Goal: Information Seeking & Learning: Learn about a topic

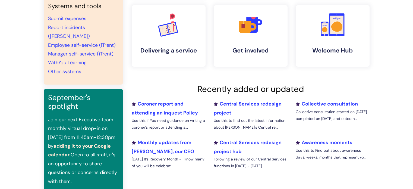
scroll to position [121, 0]
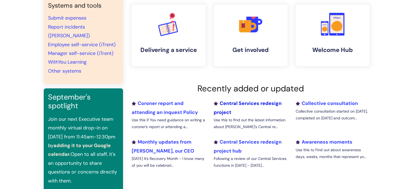
click at [237, 103] on link "Central Services redesign project" at bounding box center [247, 107] width 68 height 15
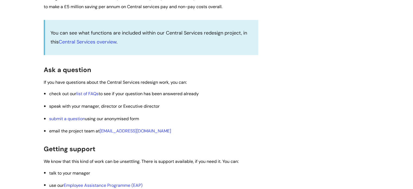
scroll to position [862, 0]
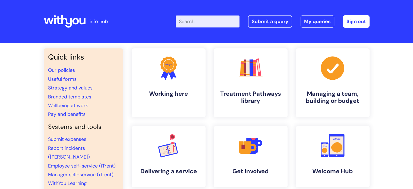
click at [56, 23] on icon at bounding box center [65, 21] width 42 height 13
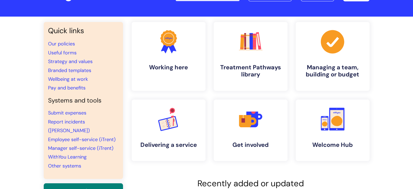
scroll to position [26, 0]
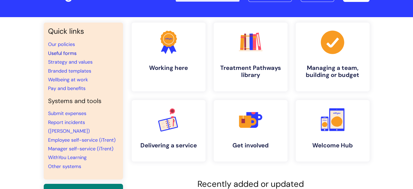
click at [71, 52] on link "Useful forms" at bounding box center [62, 53] width 28 height 7
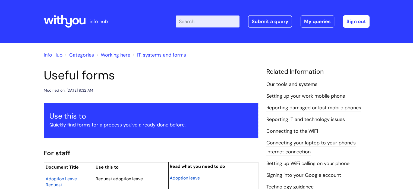
click at [79, 18] on icon at bounding box center [65, 21] width 42 height 13
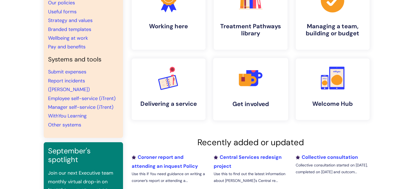
scroll to position [96, 0]
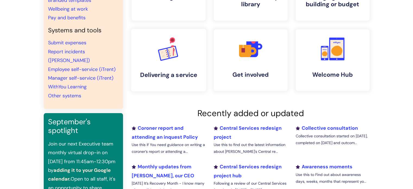
click at [176, 70] on link ".cls-1{font-family:DMSans-Bold, 'DM Sans';font-size:43.1802px;font-weight:700;}…" at bounding box center [168, 60] width 75 height 62
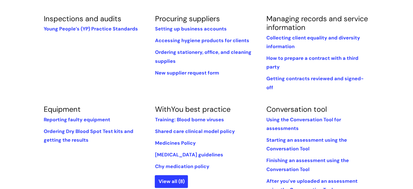
scroll to position [130, 0]
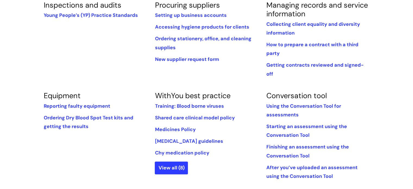
scroll to position [144, 0]
click at [168, 161] on link "View all (8)" at bounding box center [171, 167] width 33 height 12
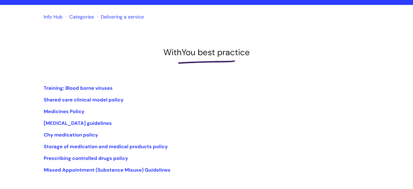
scroll to position [45, 0]
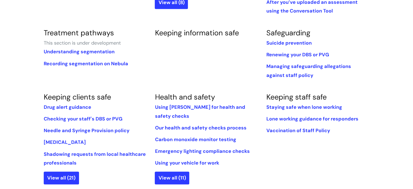
scroll to position [309, 0]
click at [97, 102] on li "Drug alert guidance" at bounding box center [95, 106] width 103 height 9
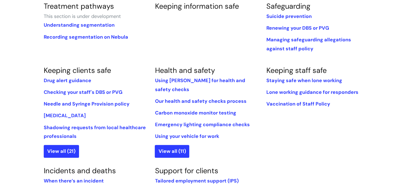
scroll to position [336, 0]
click at [70, 148] on link "View all (21)" at bounding box center [61, 150] width 35 height 12
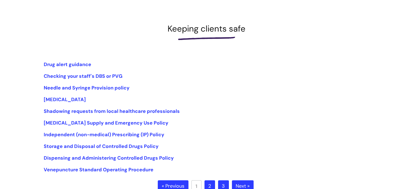
scroll to position [66, 0]
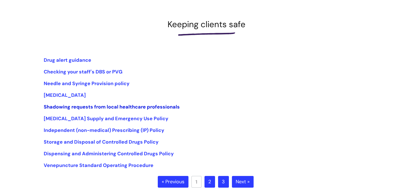
click at [146, 106] on link "Shadowing requests from local healthcare professionals" at bounding box center [112, 106] width 136 height 7
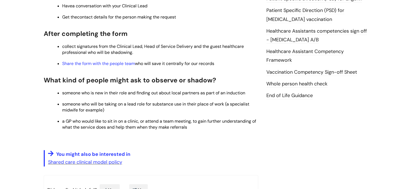
scroll to position [272, 0]
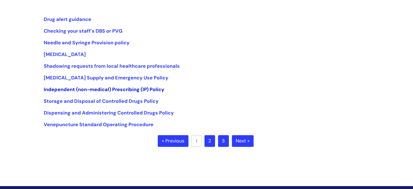
scroll to position [107, 0]
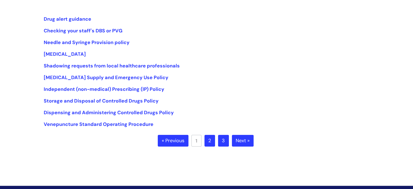
click at [210, 145] on link "2" at bounding box center [209, 141] width 11 height 12
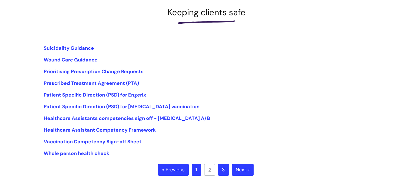
scroll to position [88, 0]
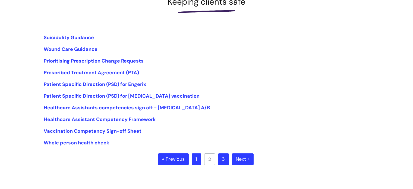
click at [228, 165] on ul "« Previous 1 2 3 Next »" at bounding box center [206, 162] width 97 height 19
click at [228, 164] on li "3" at bounding box center [223, 159] width 11 height 12
click at [225, 162] on link "3" at bounding box center [223, 159] width 11 height 12
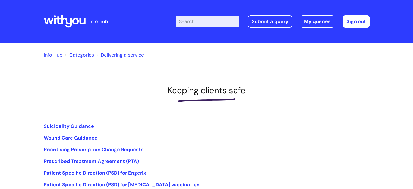
scroll to position [89, 0]
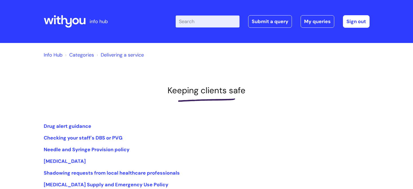
scroll to position [107, 0]
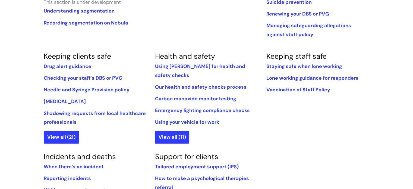
scroll to position [366, 0]
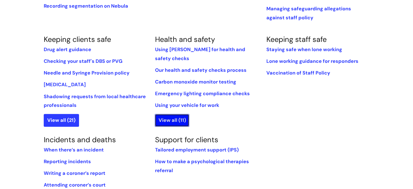
click at [183, 114] on link "View all (11)" at bounding box center [172, 120] width 34 height 12
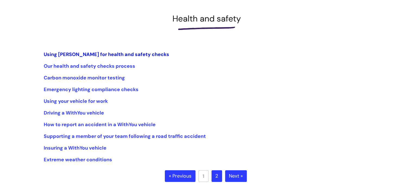
scroll to position [75, 0]
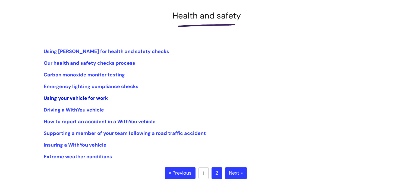
click at [100, 100] on link "Using your vehicle for work" at bounding box center [76, 98] width 64 height 7
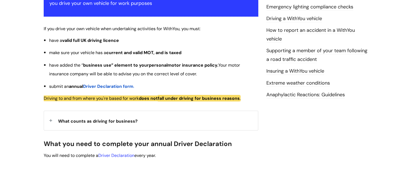
scroll to position [138, 0]
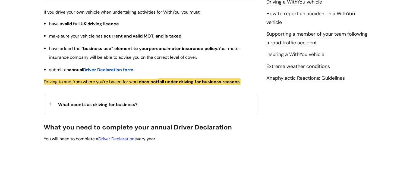
click at [99, 106] on span "What counts as driving for business?" at bounding box center [97, 104] width 79 height 6
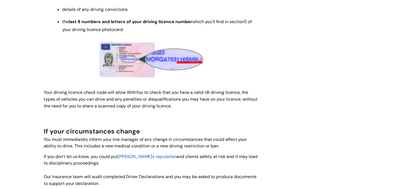
scroll to position [496, 0]
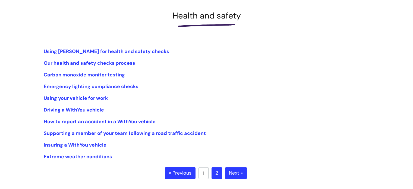
scroll to position [79, 0]
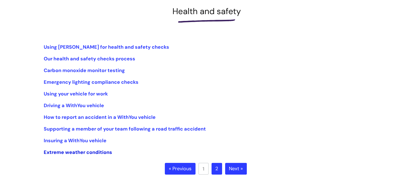
click at [76, 150] on link "Extreme weather conditions" at bounding box center [78, 152] width 68 height 7
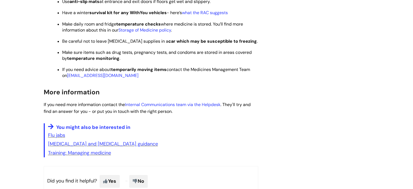
scroll to position [774, 0]
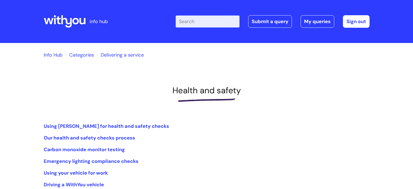
scroll to position [79, 0]
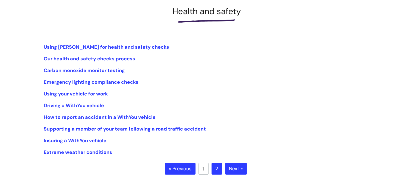
click at [219, 170] on link "2" at bounding box center [216, 168] width 11 height 12
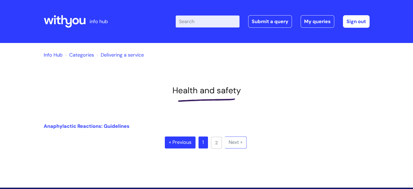
click at [180, 144] on link "« Previous" at bounding box center [180, 142] width 31 height 12
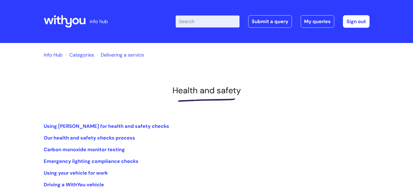
scroll to position [79, 0]
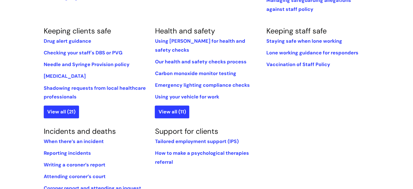
scroll to position [375, 0]
click at [328, 37] on link "Staying safe when lone working" at bounding box center [304, 40] width 76 height 7
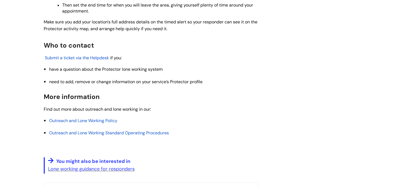
scroll to position [775, 0]
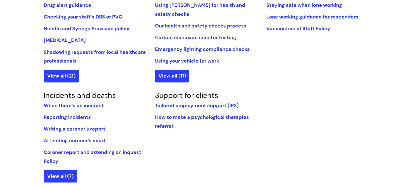
scroll to position [411, 0]
click at [69, 169] on link "View all (7)" at bounding box center [60, 175] width 33 height 12
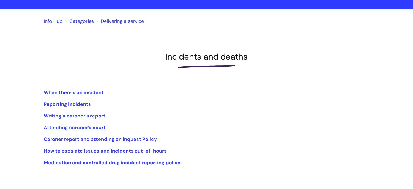
scroll to position [34, 0]
click at [106, 141] on link "Coroner report and attending an inquest Policy" at bounding box center [100, 139] width 113 height 7
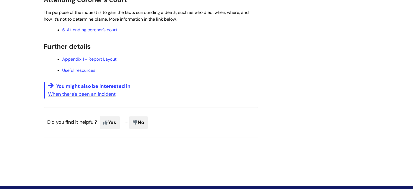
scroll to position [558, 0]
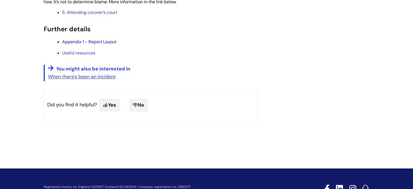
click at [111, 44] on link "Appendix 1 - Report Layout" at bounding box center [89, 42] width 54 height 6
